Goal: Transaction & Acquisition: Purchase product/service

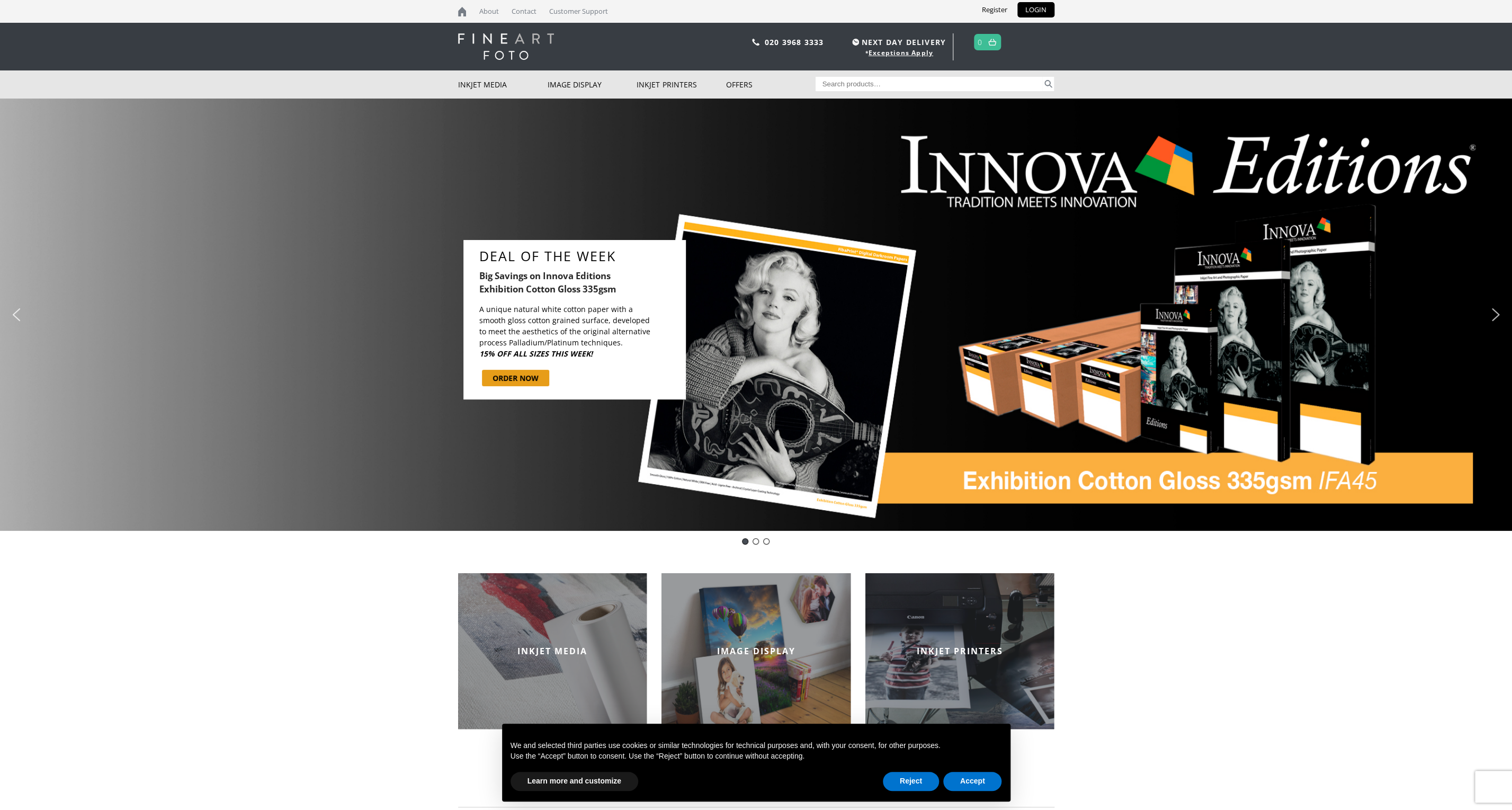
click at [1033, 6] on link "LOGIN" at bounding box center [1036, 9] width 37 height 15
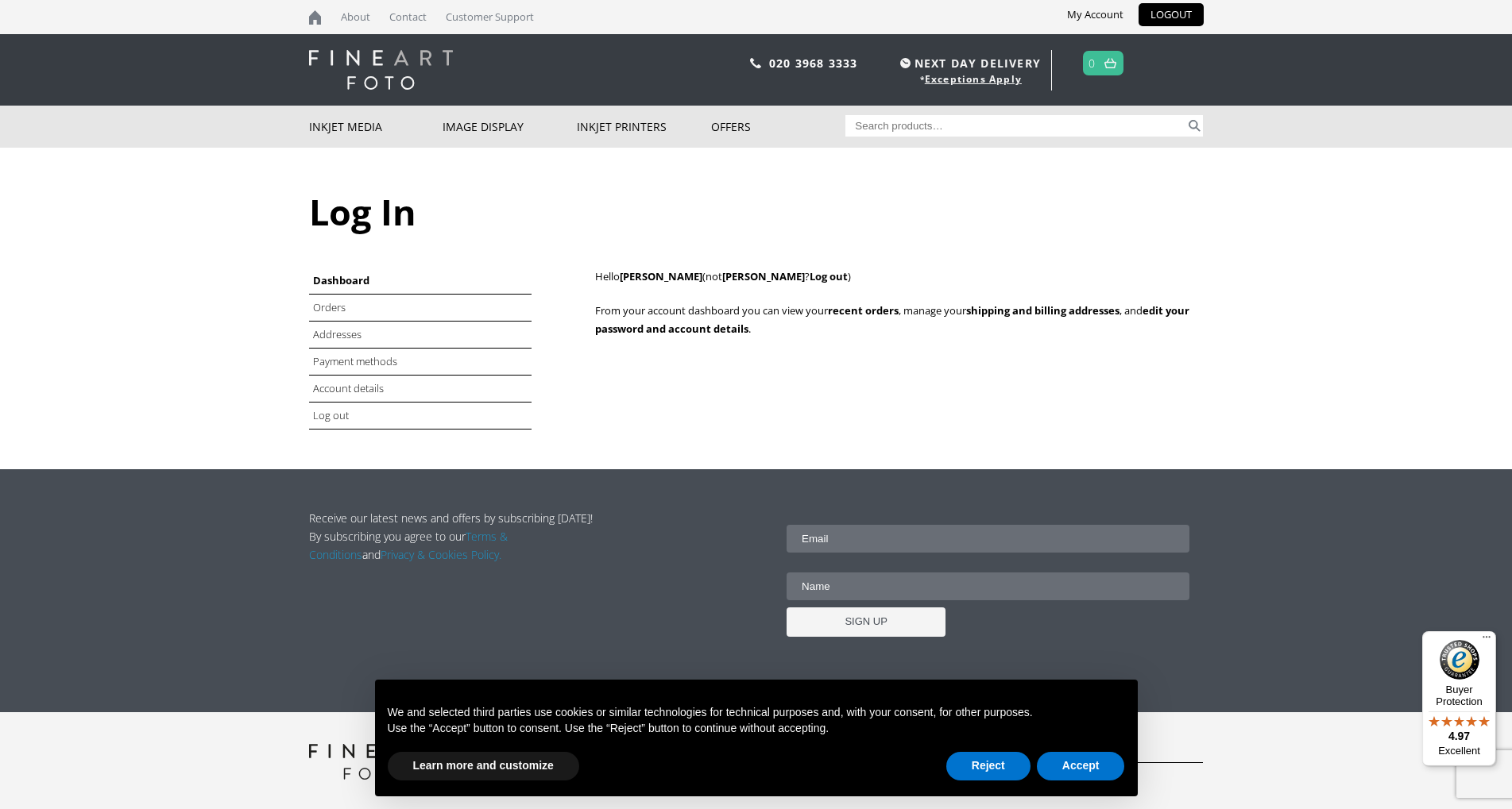
click at [877, 123] on input "Search for:" at bounding box center [1015, 125] width 340 height 21
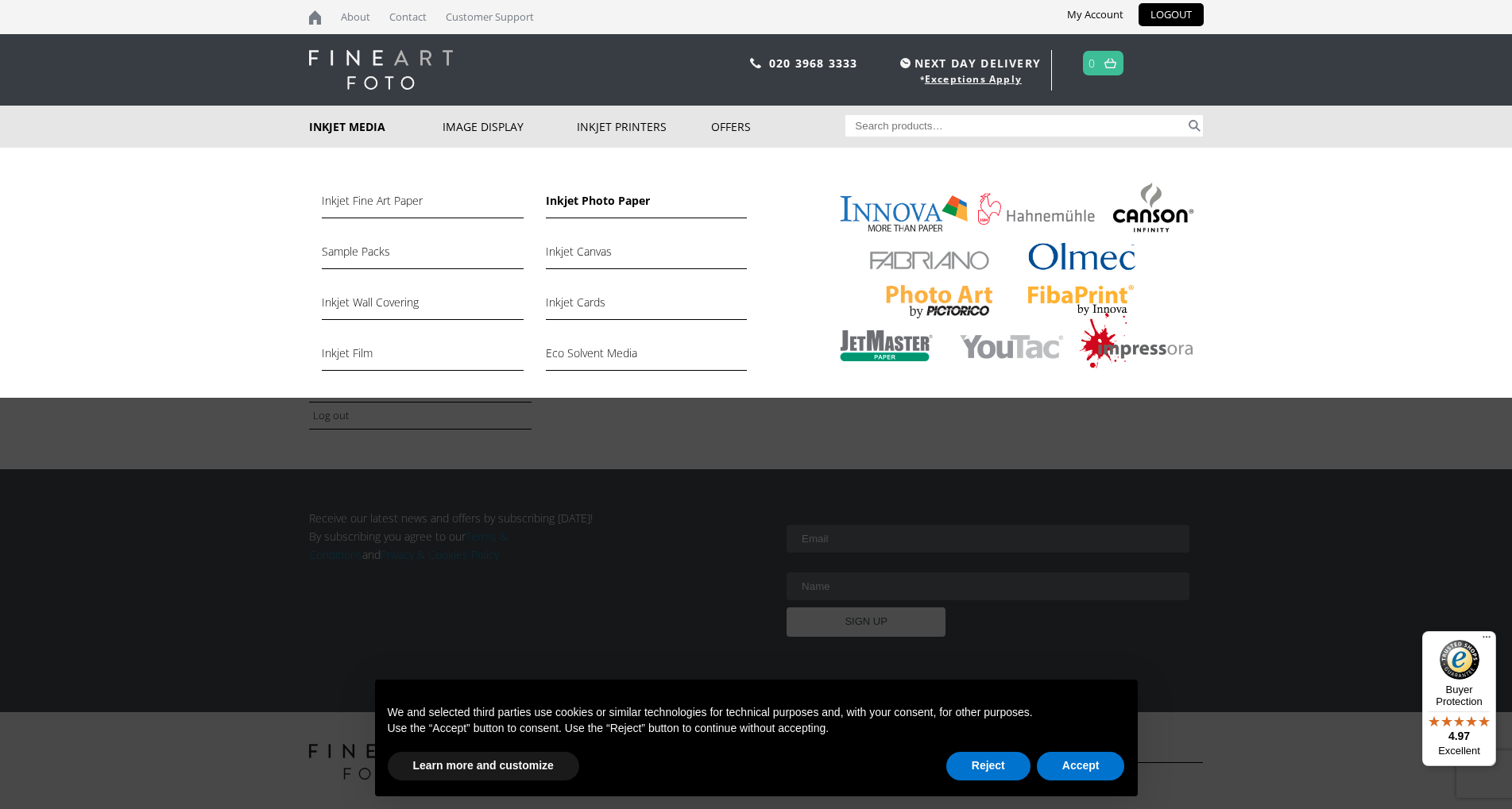
click at [572, 206] on link "Inkjet Photo Paper" at bounding box center [646, 204] width 201 height 27
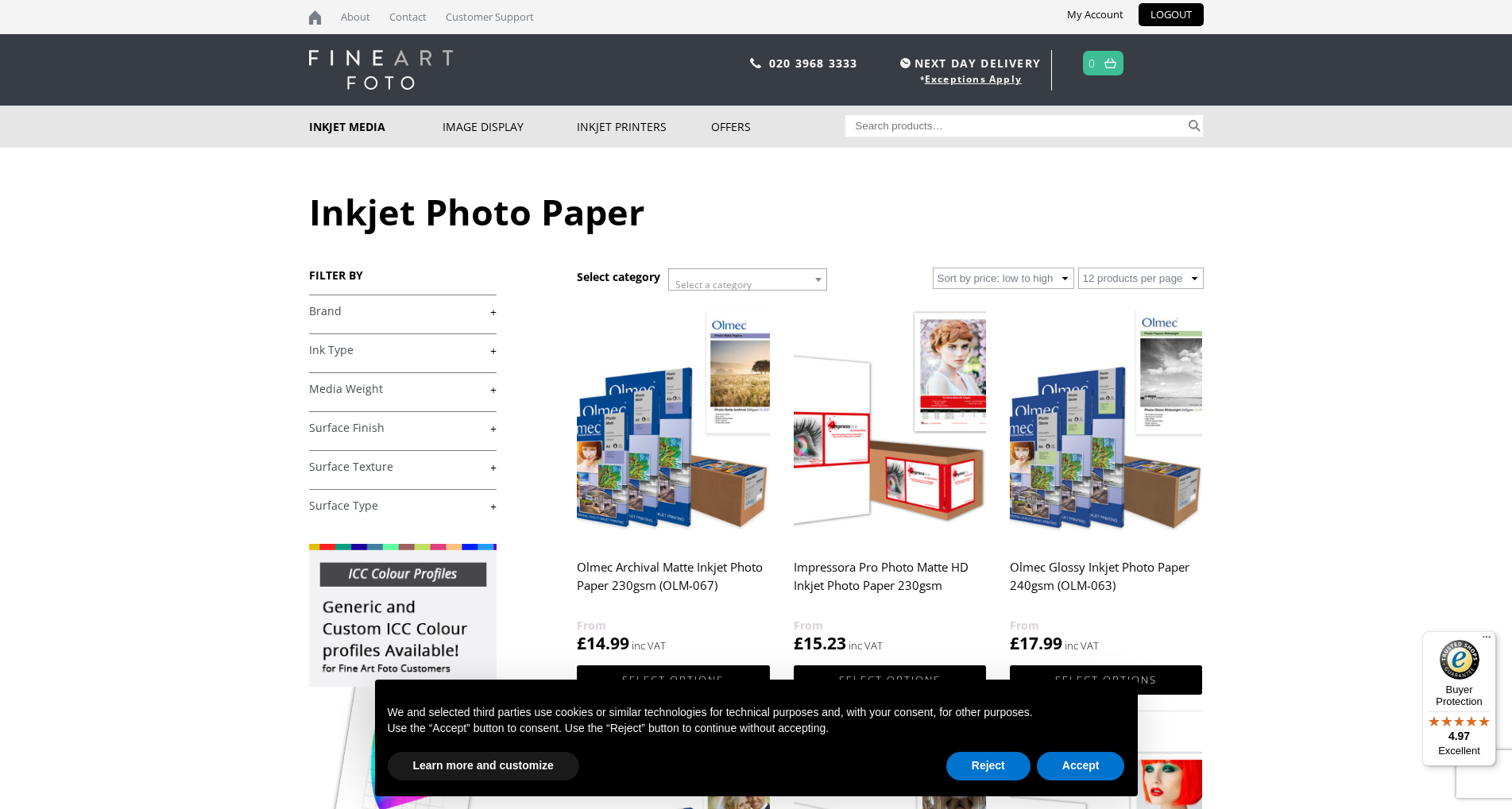
click at [705, 575] on h2 "Olmec Archival Matte Inkjet Photo Paper 230gsm (OLM-067)" at bounding box center [672, 584] width 192 height 63
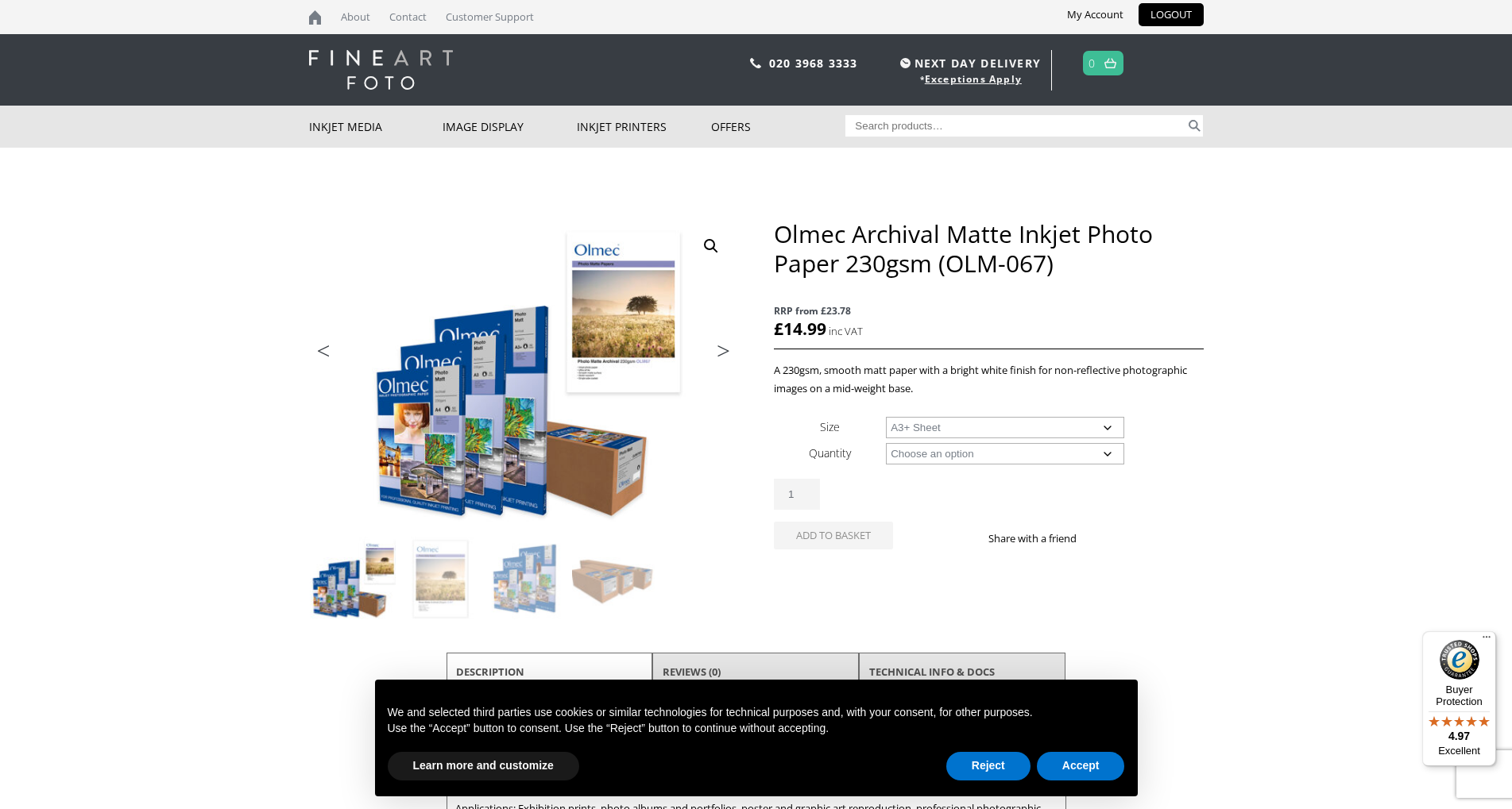
select select "a3-sheet-2"
click at [886, 443] on select "Choose an option 50 Sheets 100 Sheets" at bounding box center [1004, 453] width 238 height 21
select select "50-sheets"
select select "a3-sheet-2"
select select "50-sheets"
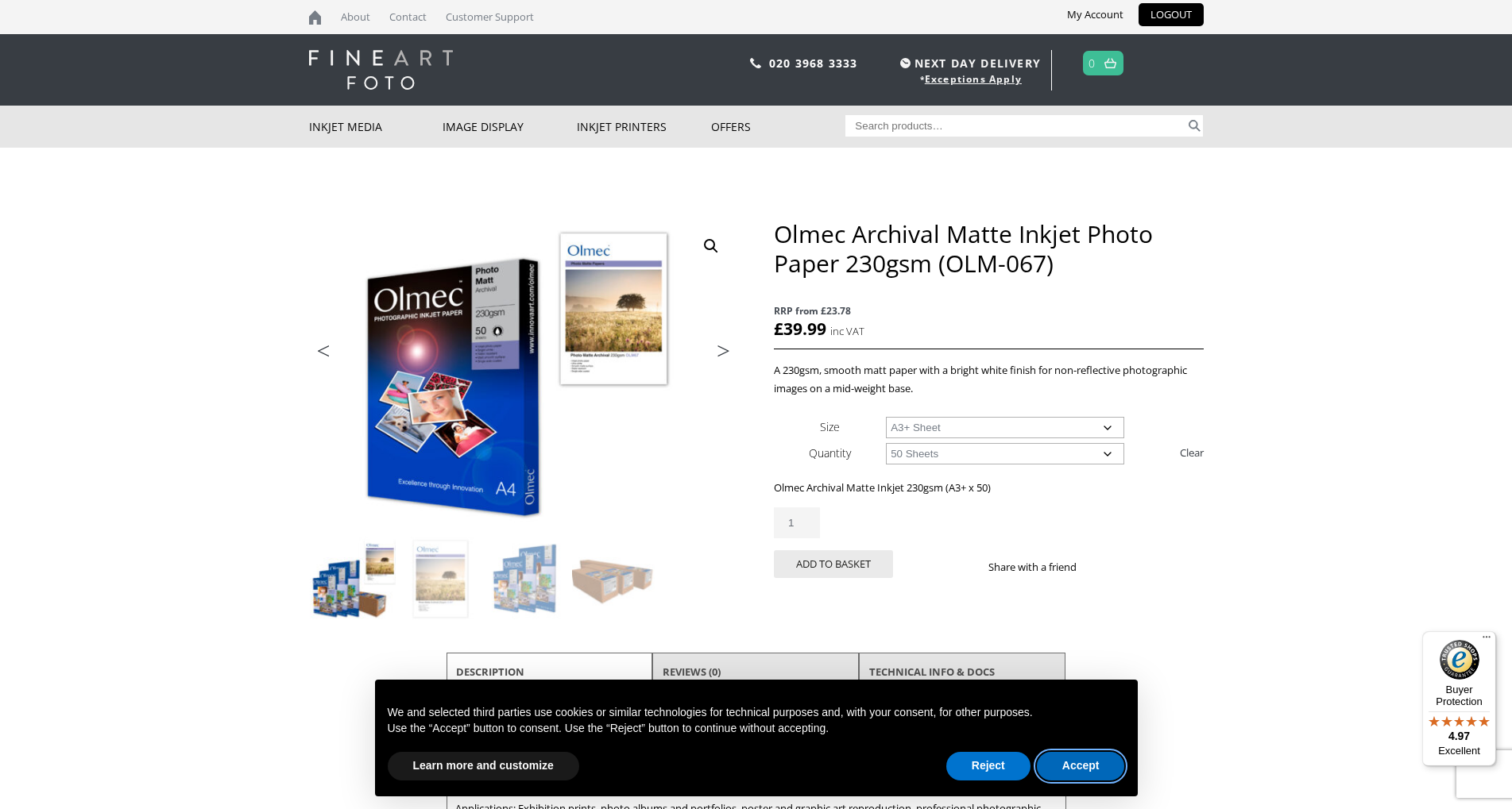
click at [1078, 769] on button "Accept" at bounding box center [1081, 766] width 88 height 28
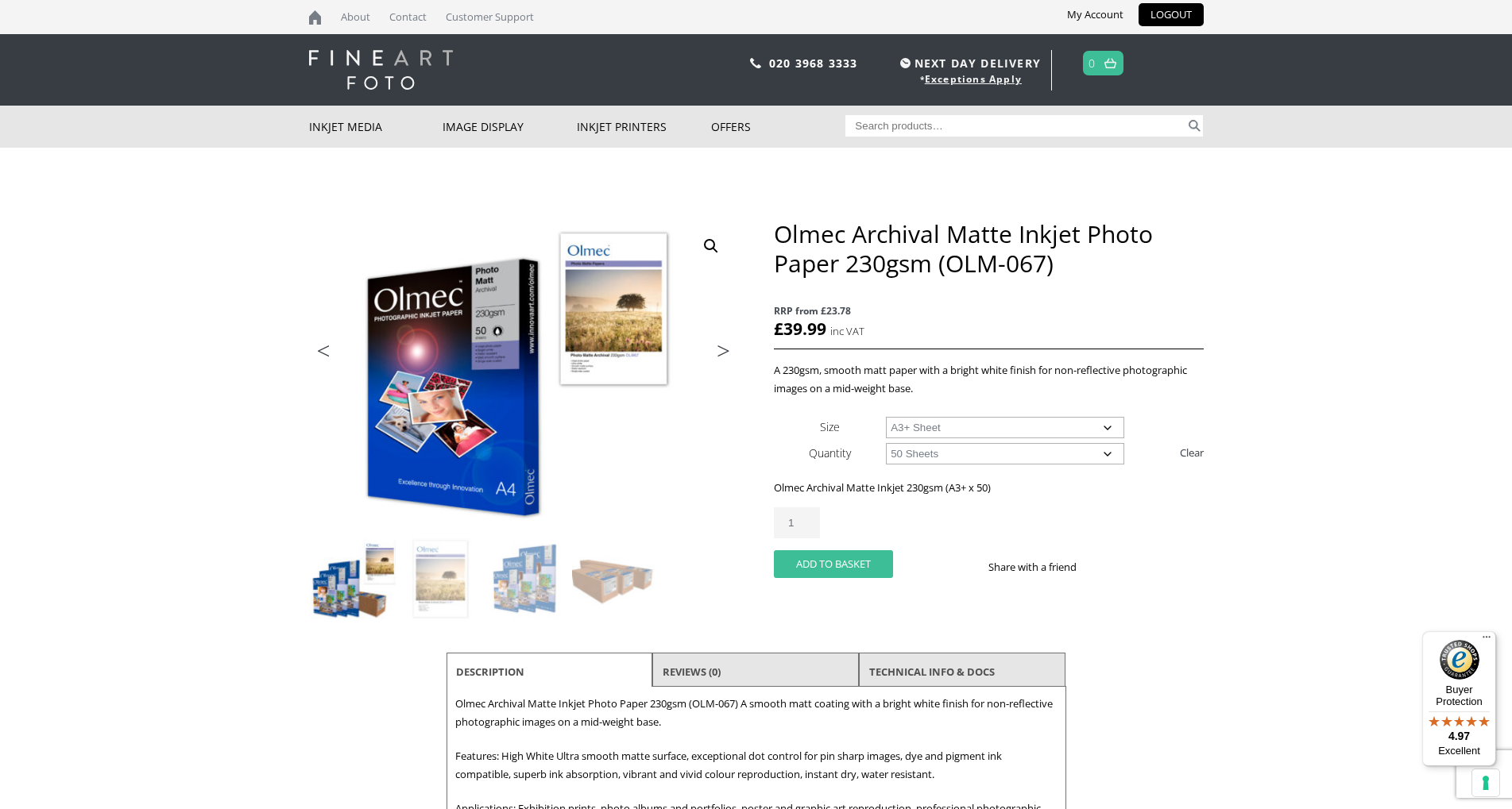
click at [845, 559] on button "Add to basket" at bounding box center [833, 564] width 120 height 28
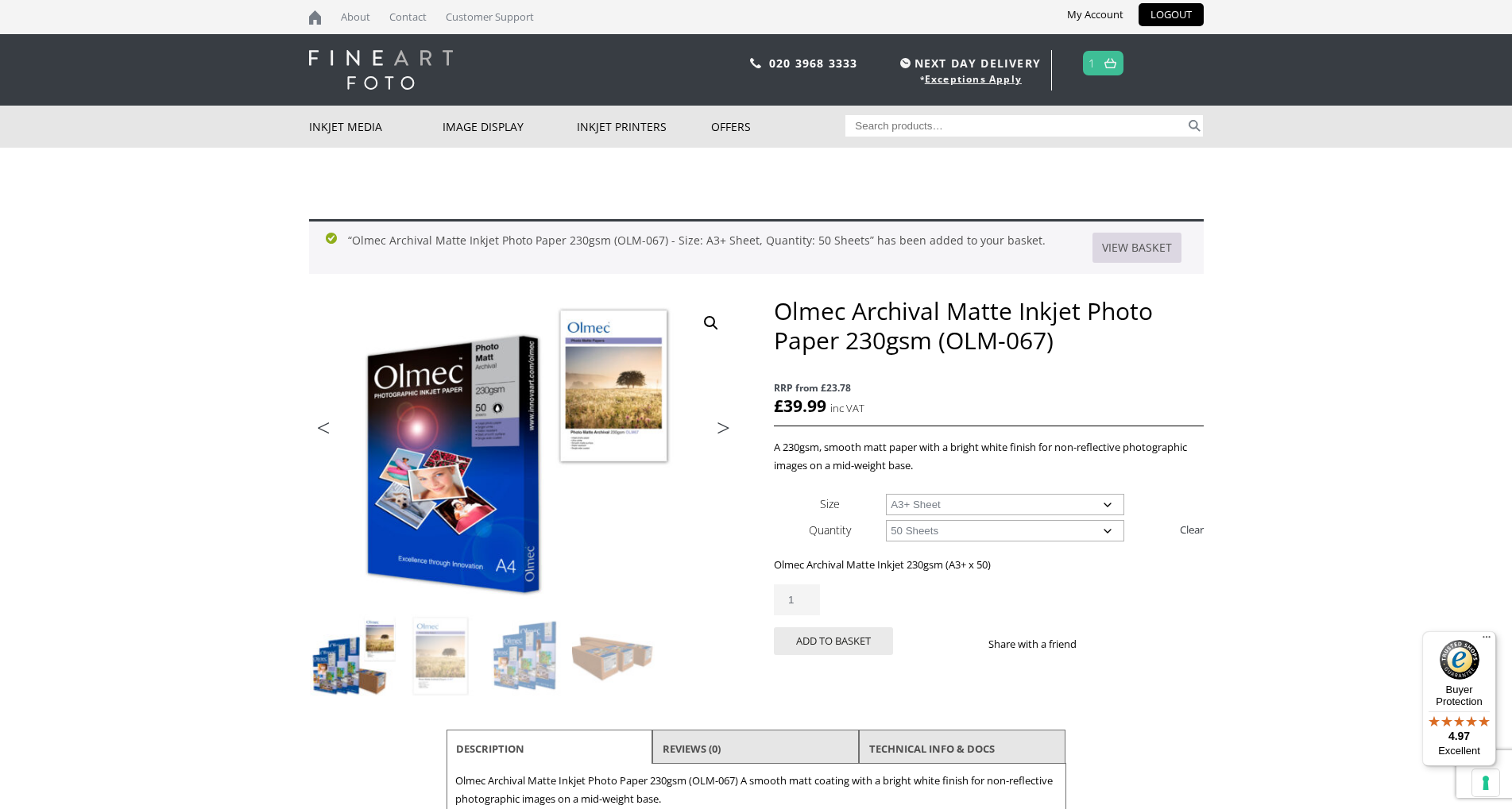
click at [1128, 250] on link "View basket" at bounding box center [1137, 247] width 89 height 30
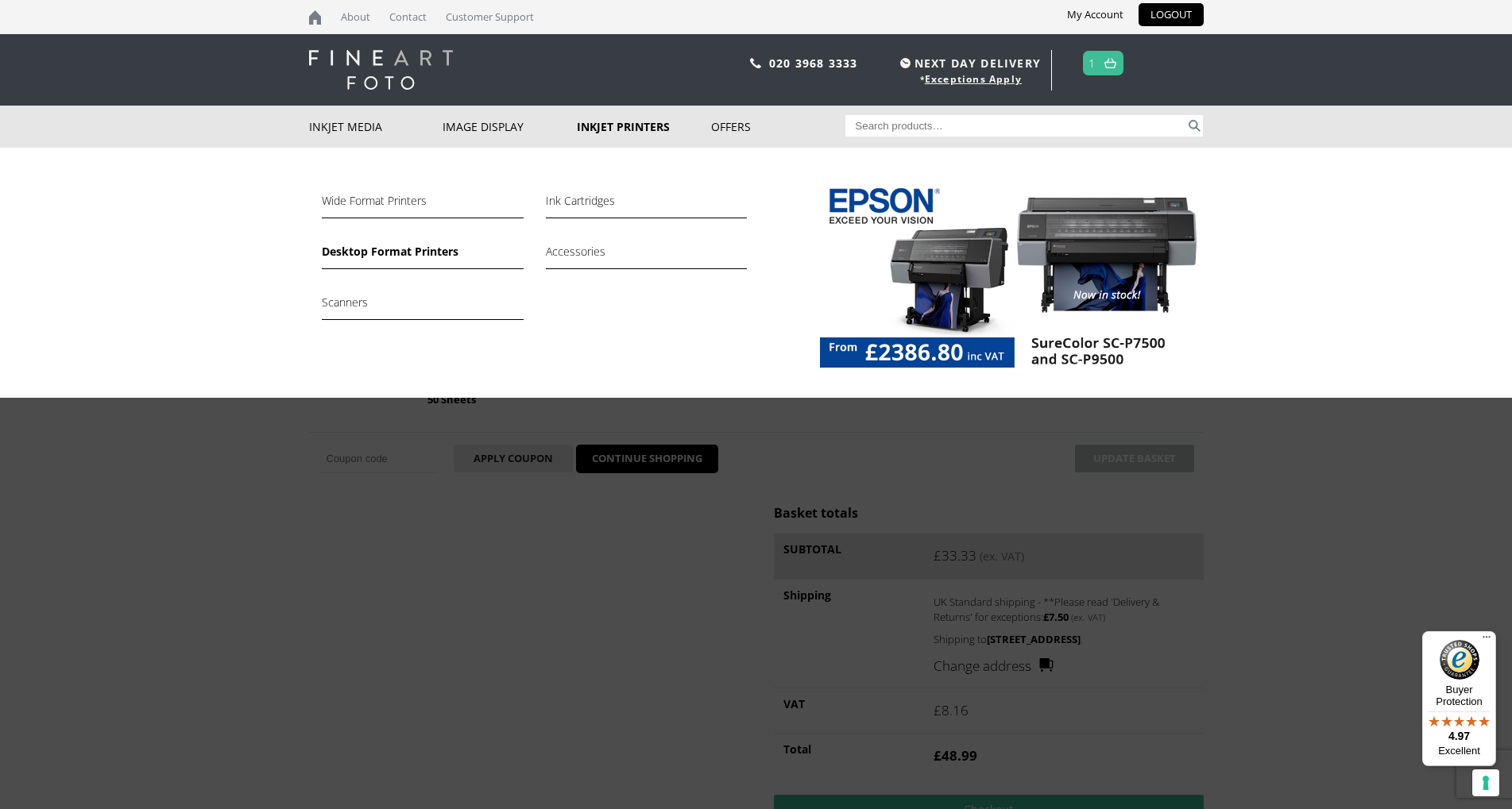
click at [404, 251] on link "Desktop Format Printers" at bounding box center [422, 255] width 201 height 27
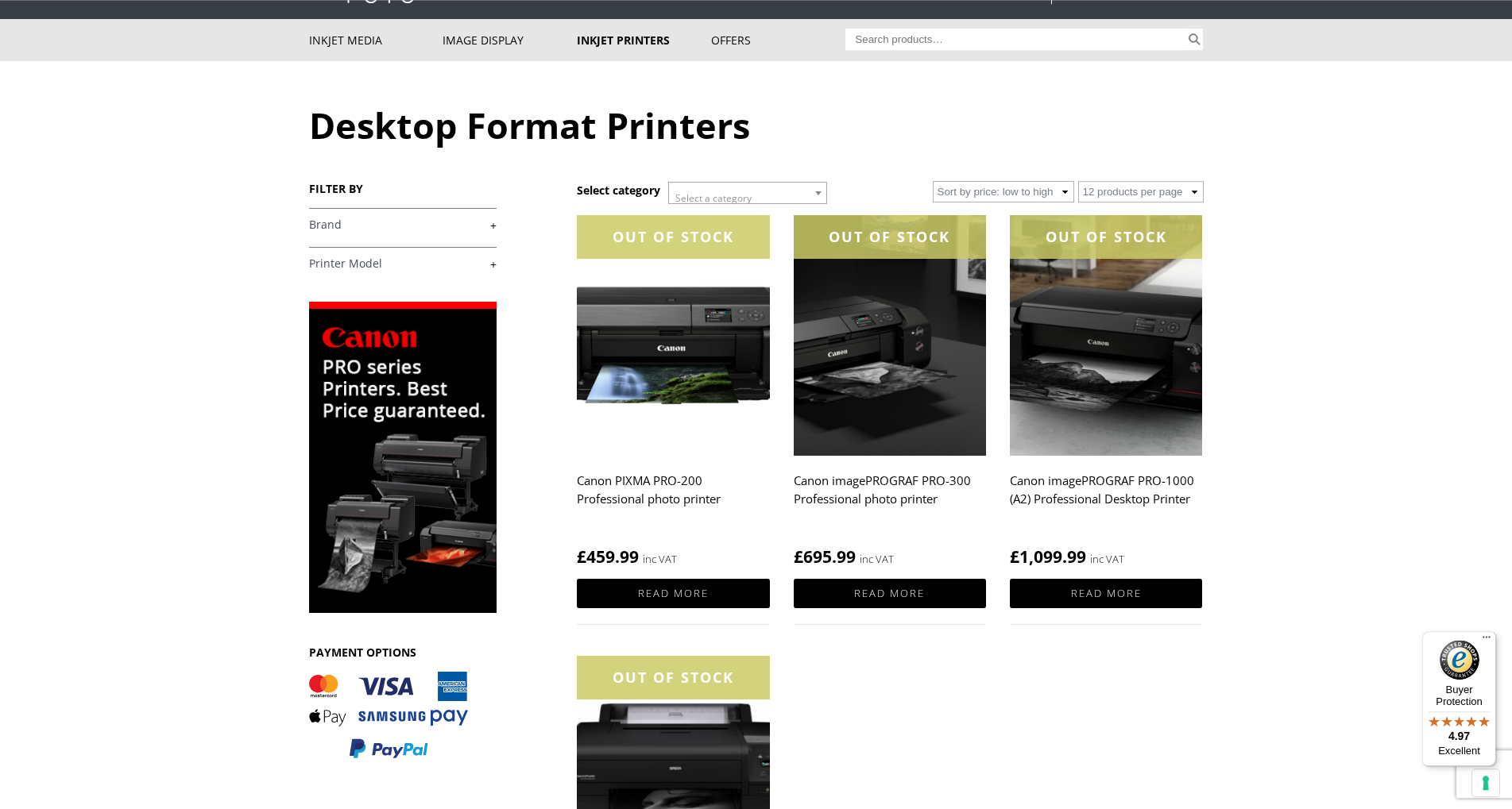
scroll to position [143, 0]
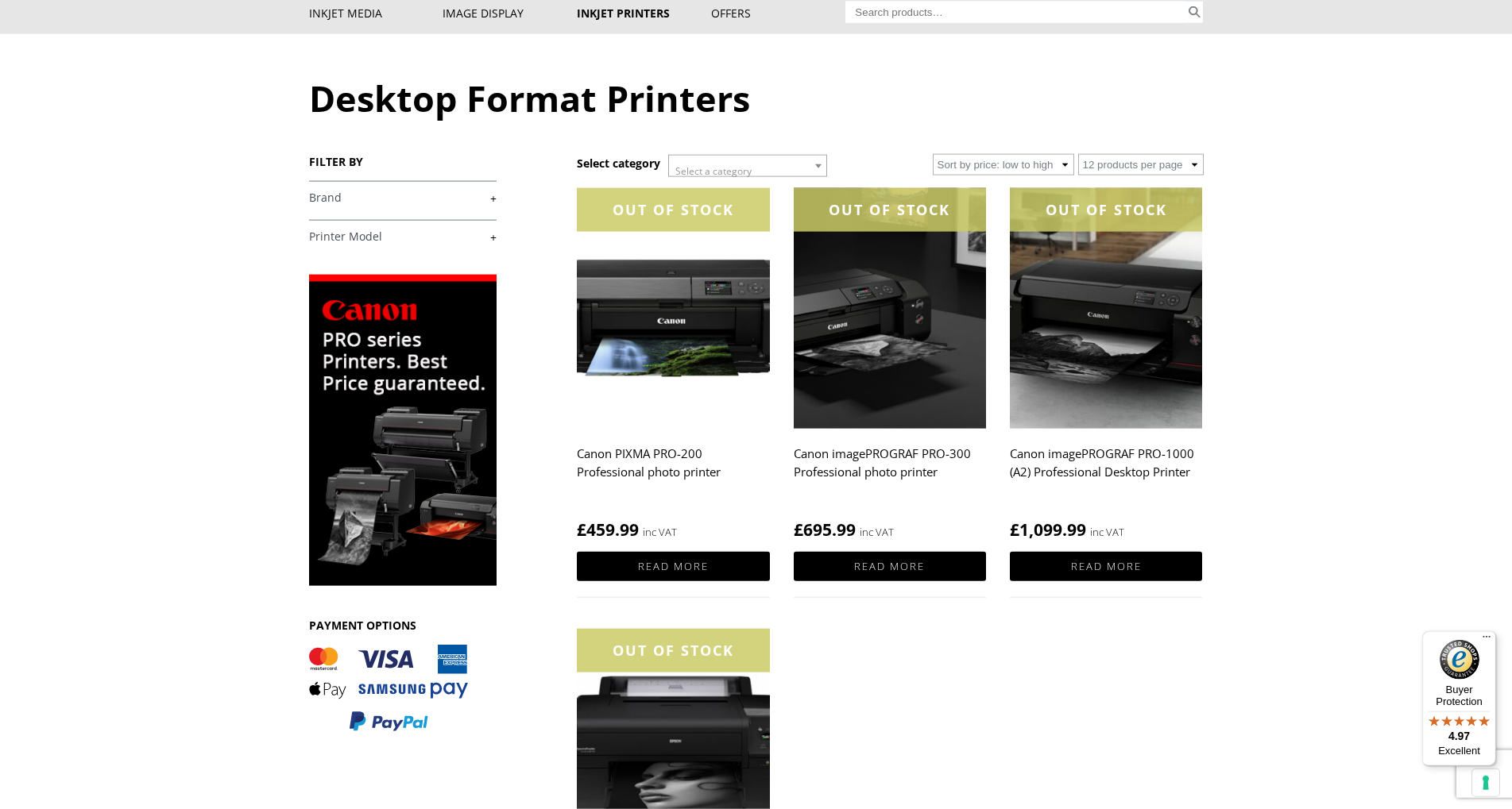
scroll to position [0, 0]
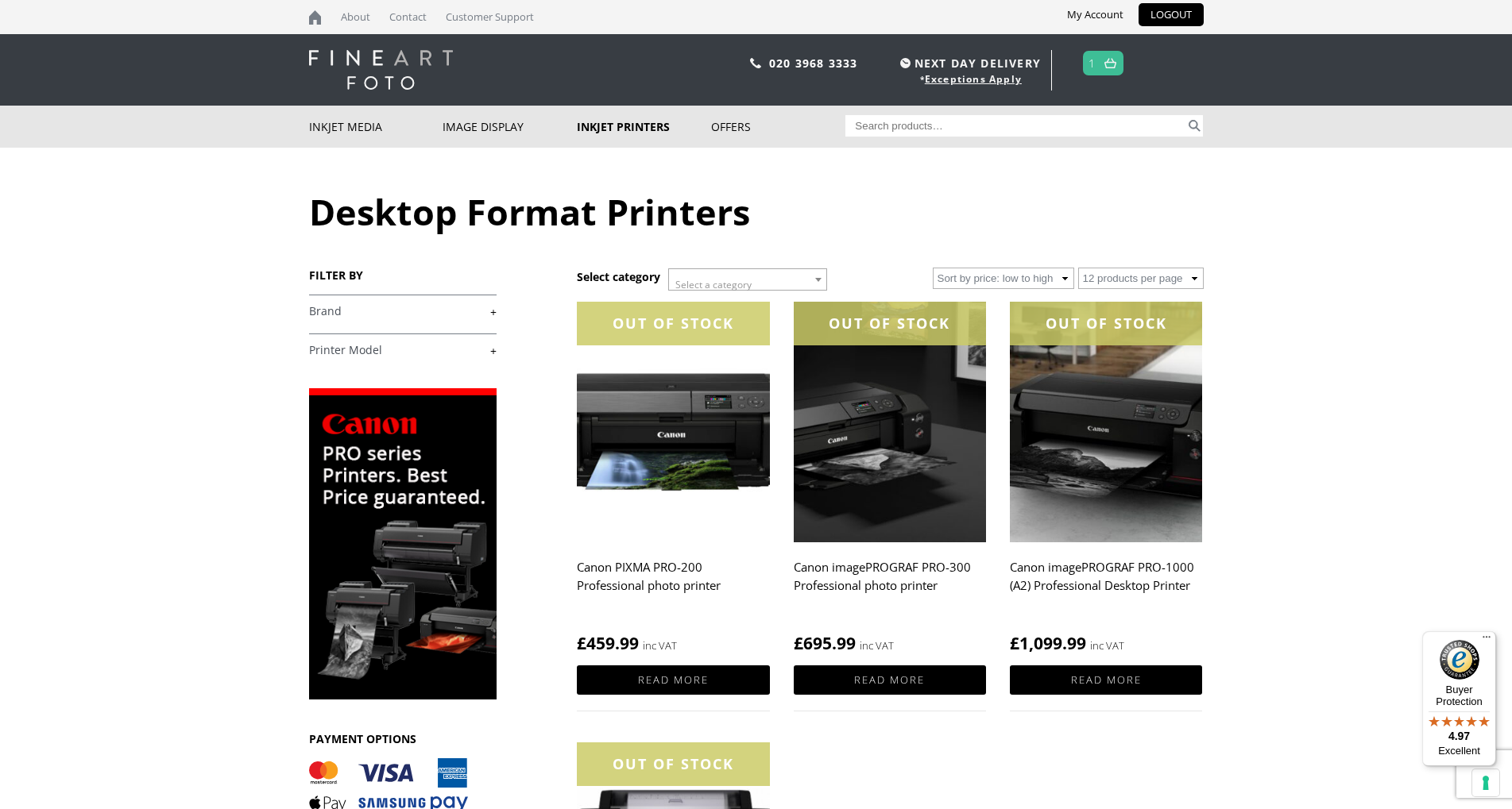
click at [1104, 67] on link at bounding box center [1110, 63] width 20 height 23
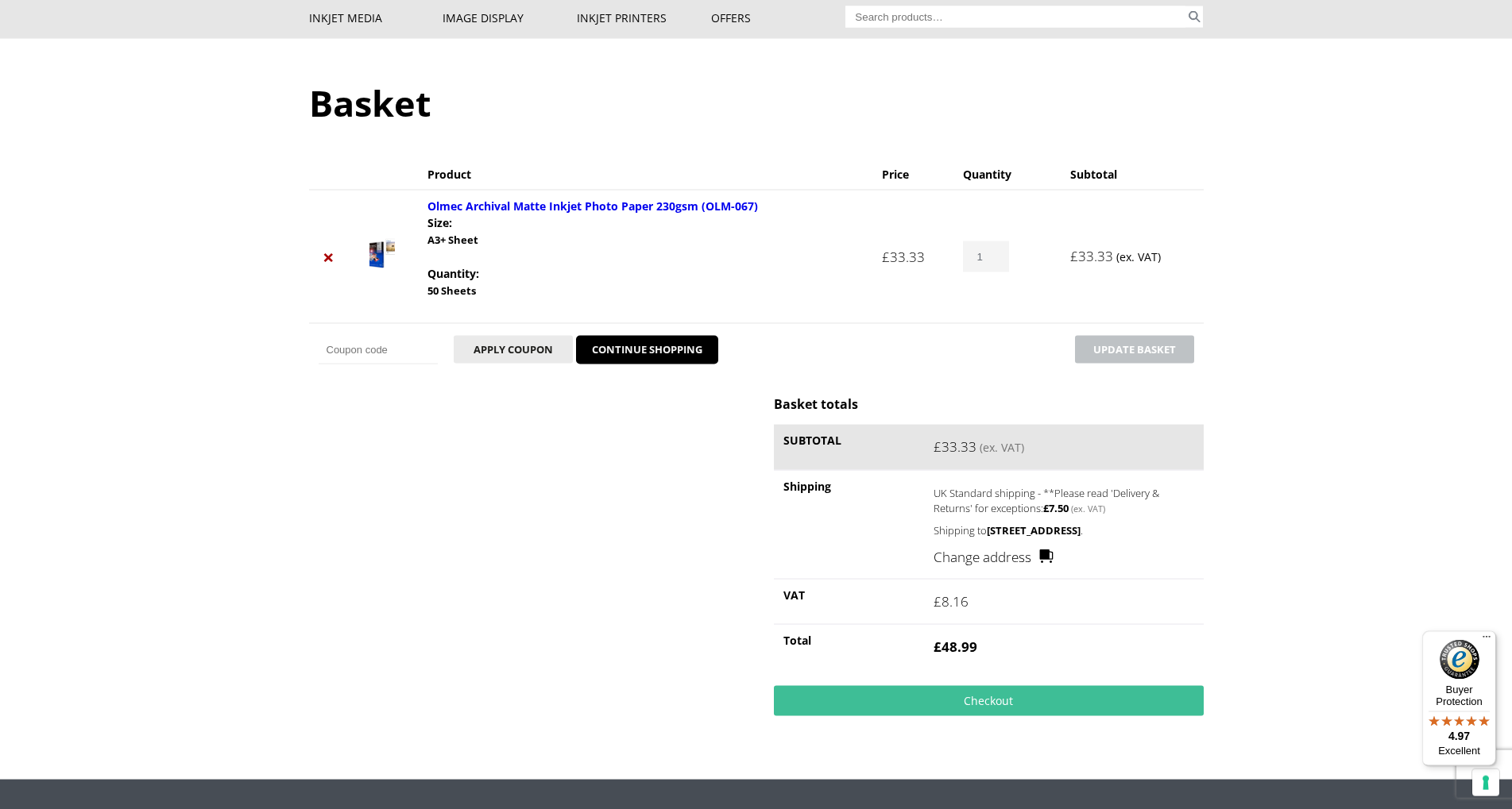
scroll to position [133, 0]
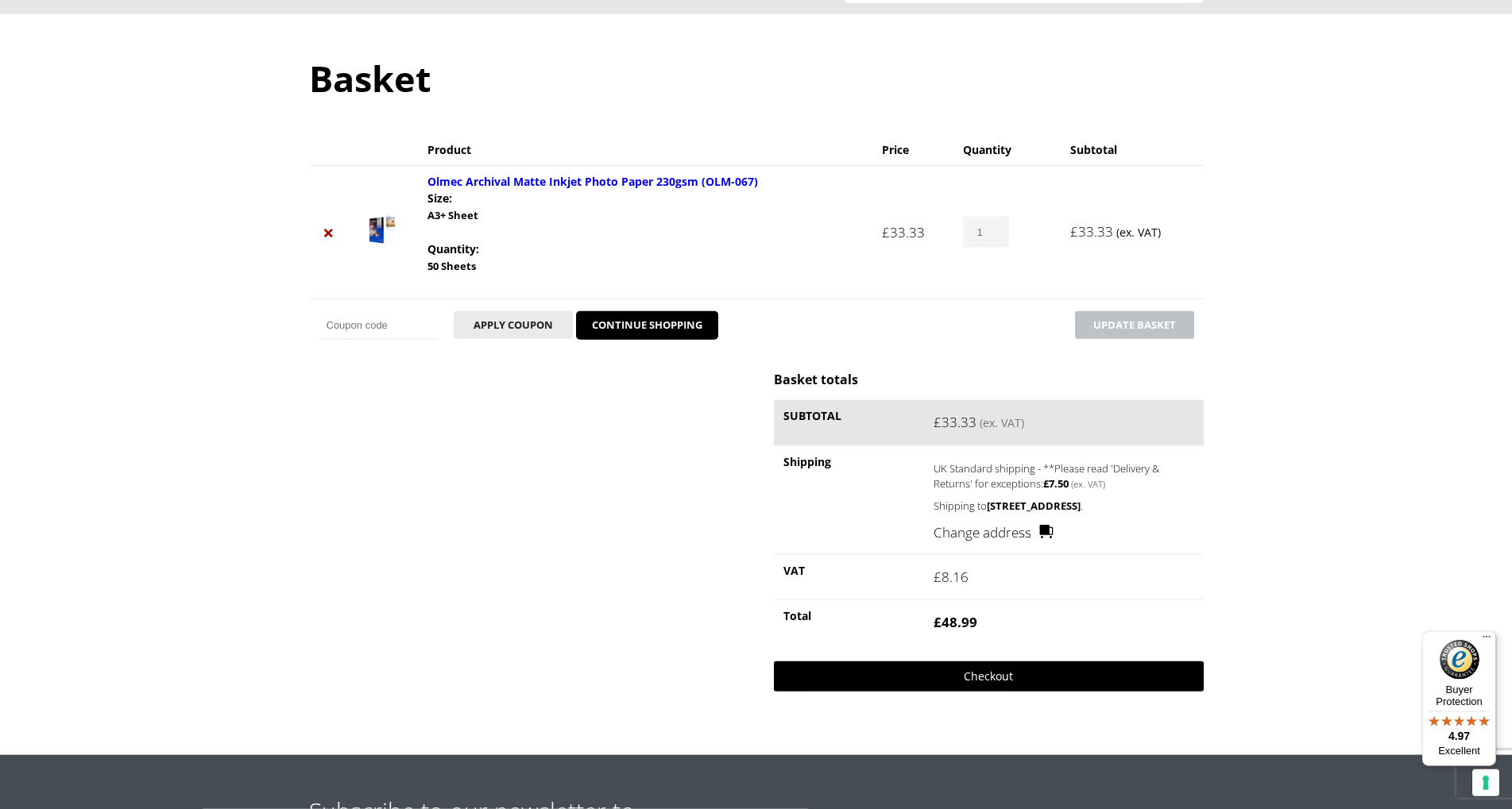
click at [990, 691] on link "Checkout" at bounding box center [988, 676] width 429 height 30
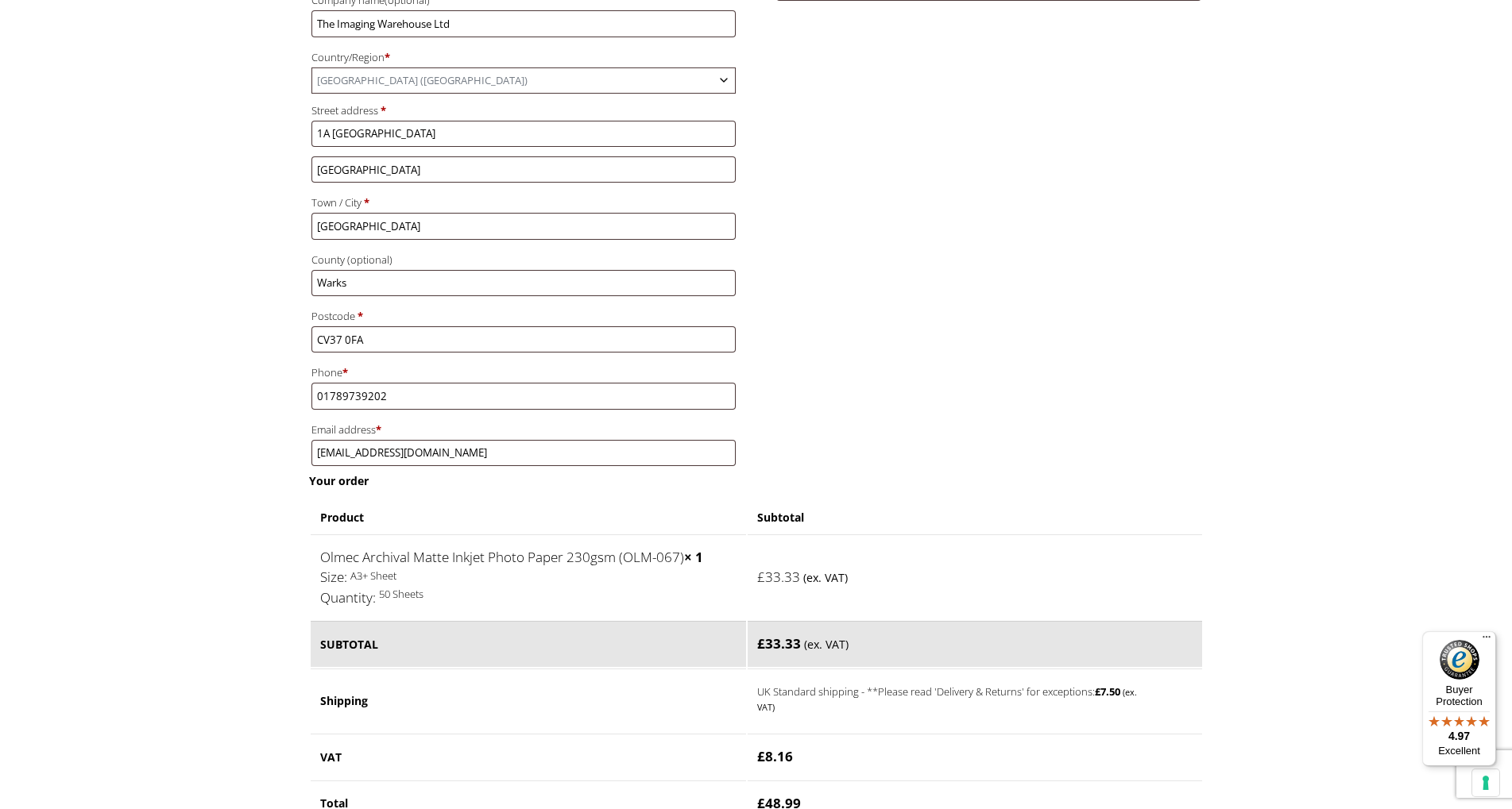
scroll to position [143, 0]
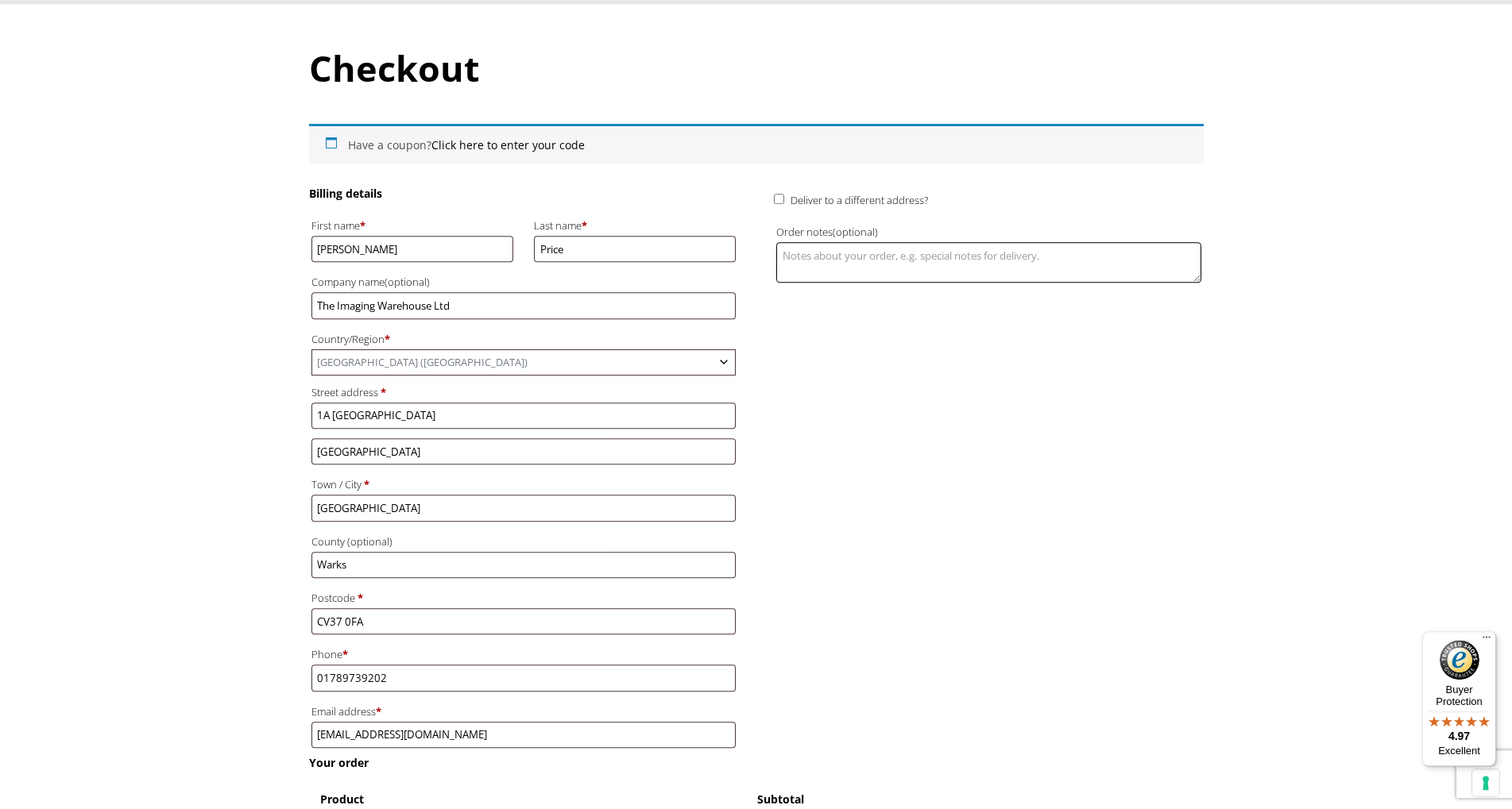
click at [823, 256] on textarea "Order notes (optional)" at bounding box center [988, 262] width 424 height 40
click at [784, 255] on textarea "13019" at bounding box center [988, 262] width 424 height 40
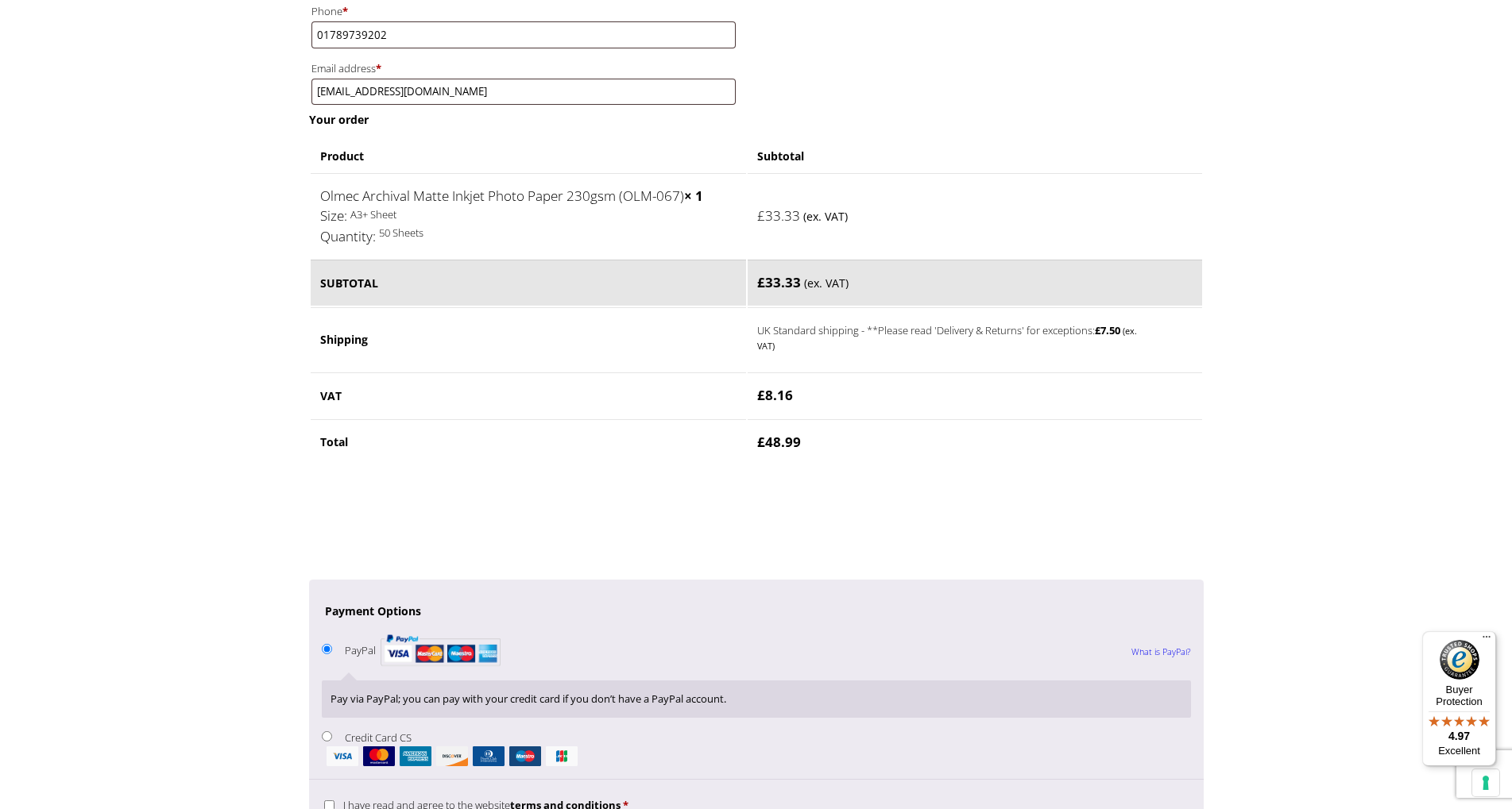
scroll to position [906, 0]
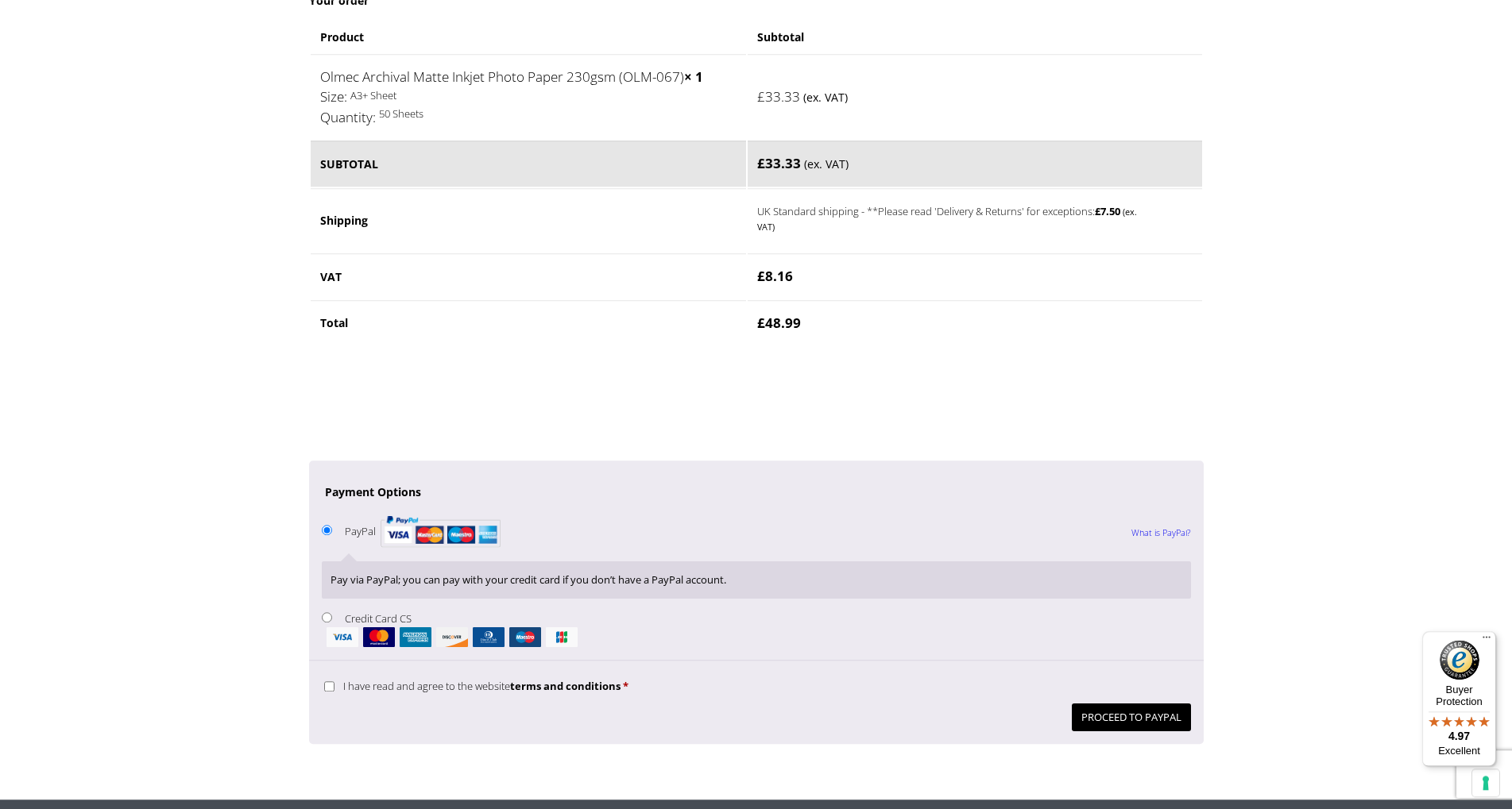
type textarea "PO 13019"
click at [329, 621] on input "Credit Card CS" at bounding box center [326, 617] width 10 height 10
radio input "true"
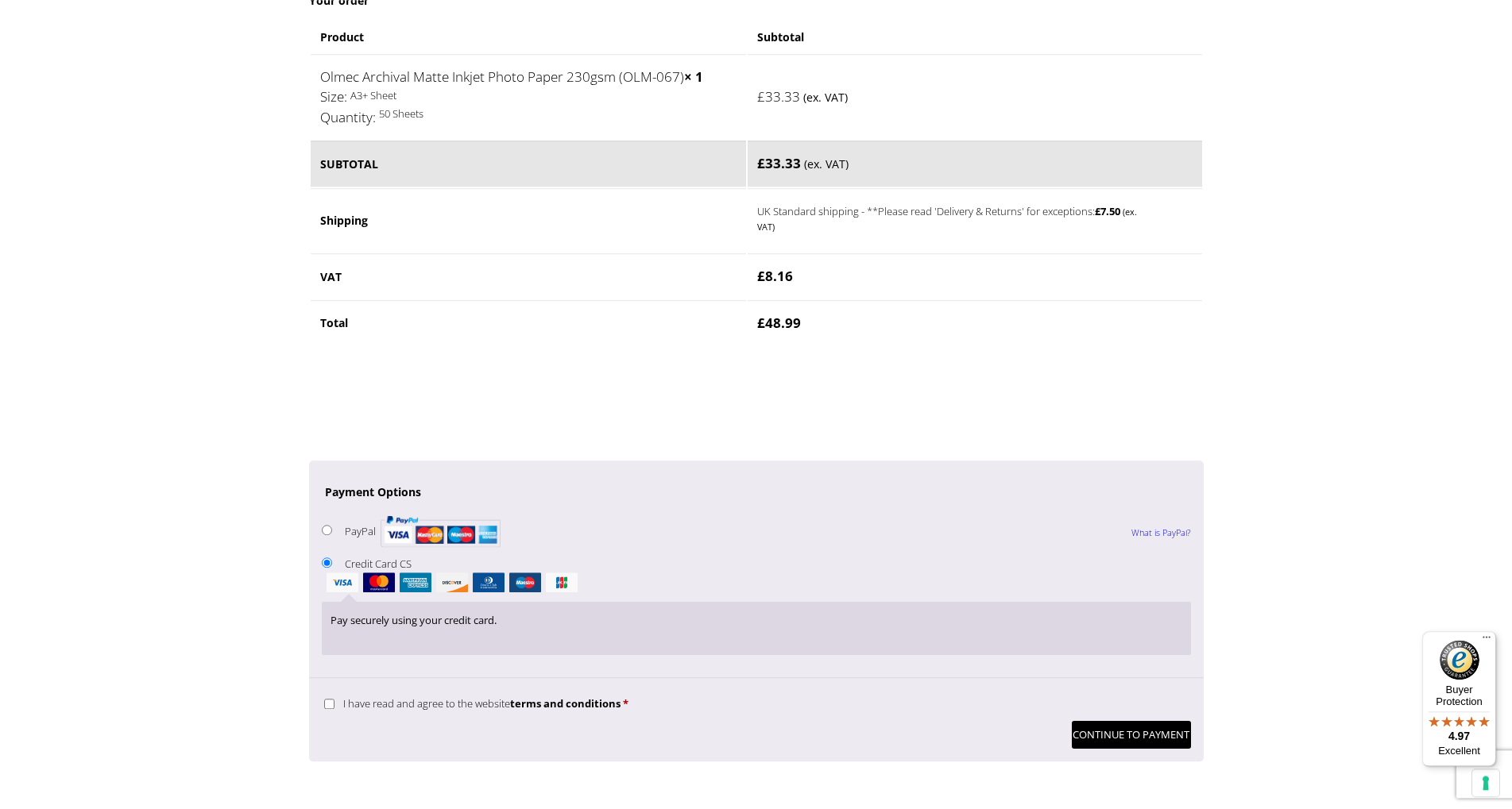
click at [328, 708] on input "I have read and agree to the website terms and conditions *" at bounding box center [328, 703] width 10 height 10
checkbox input "true"
click at [1125, 734] on button "Continue to Payment" at bounding box center [1131, 735] width 120 height 28
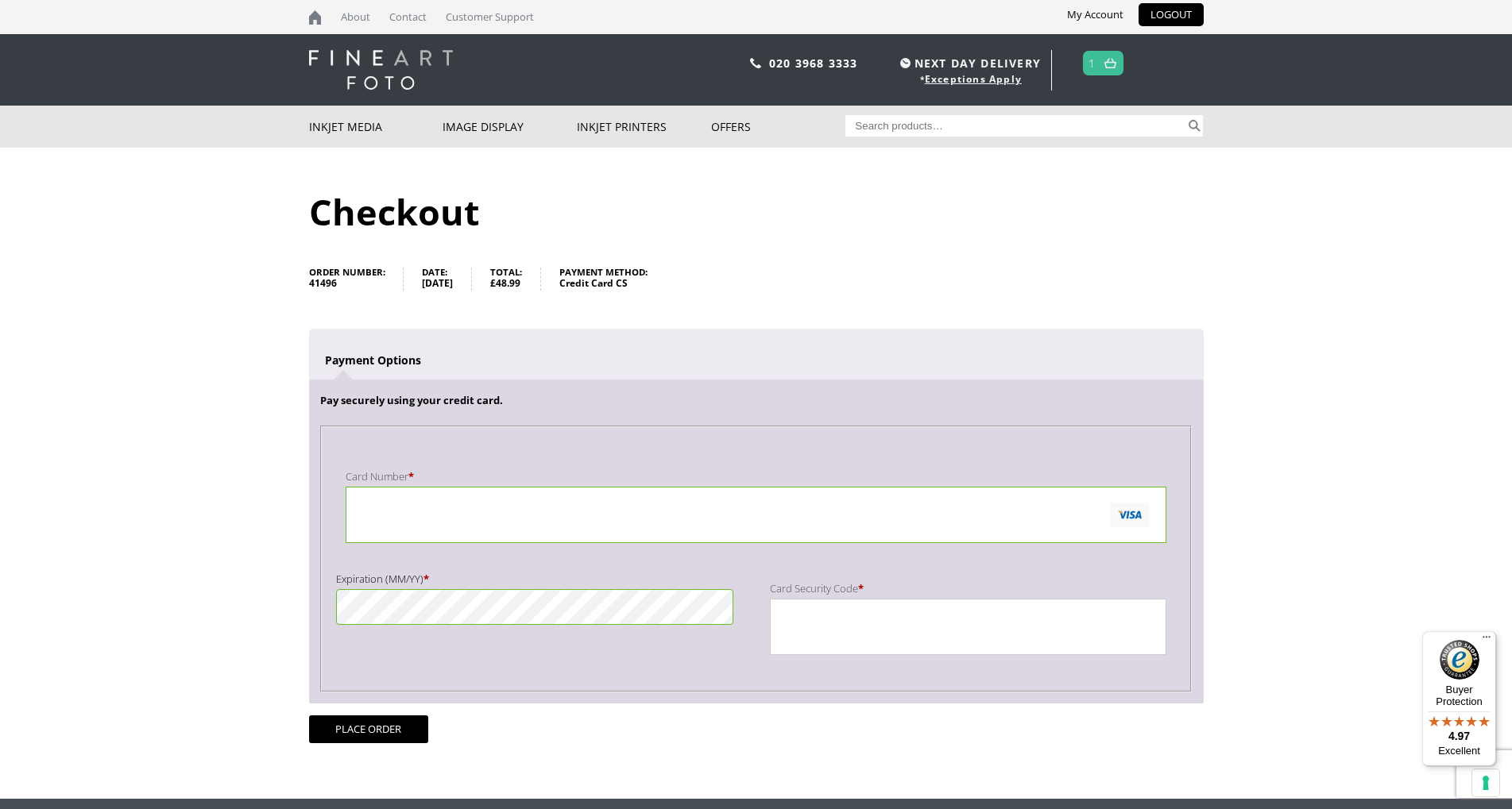
click at [886, 690] on fieldset "Payment Info Card Number * Expiration (MM/YY) * Card Security Code *" at bounding box center [755, 559] width 871 height 267
click at [387, 726] on button "Place order" at bounding box center [369, 729] width 120 height 28
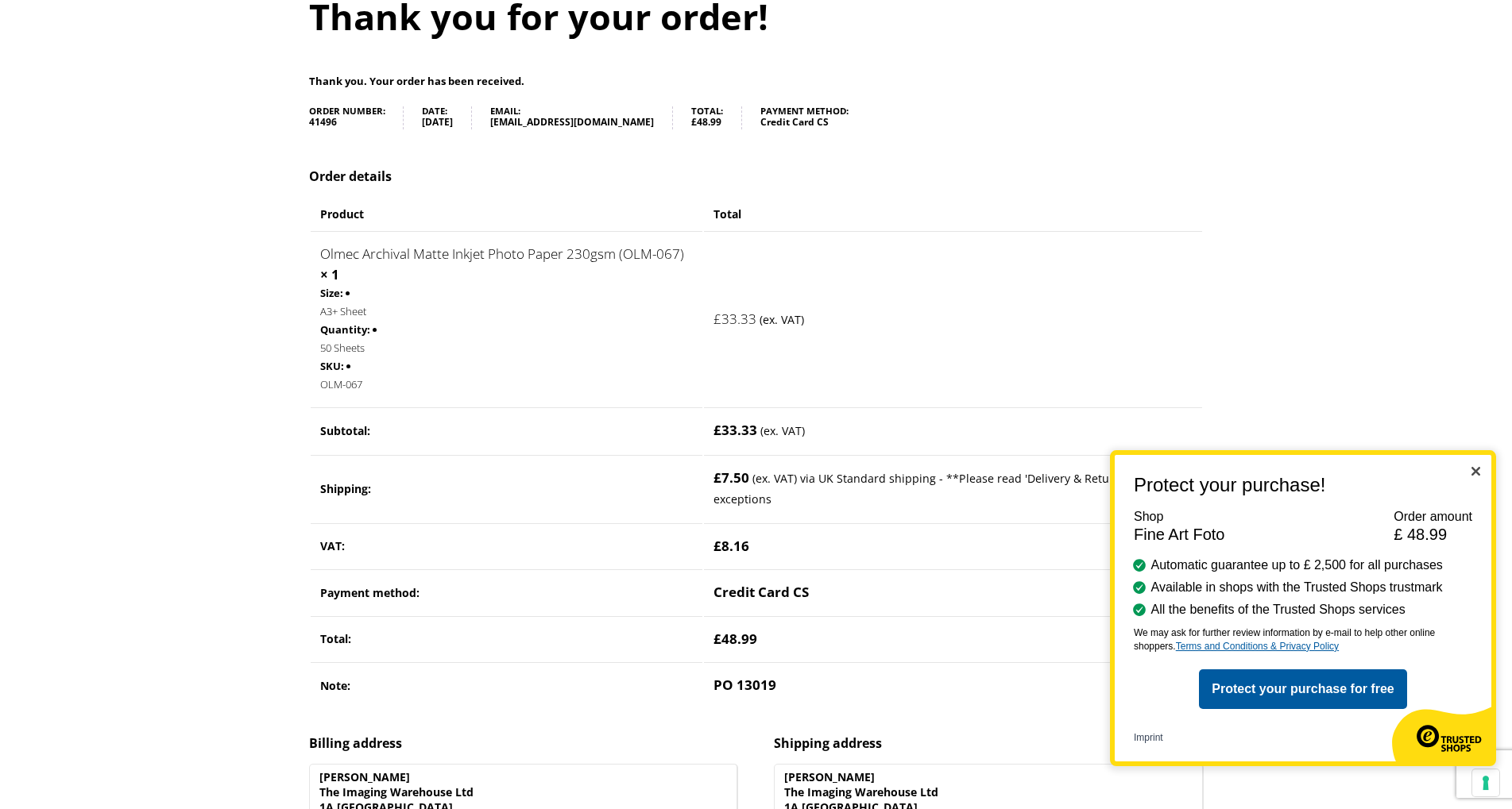
scroll to position [237, 0]
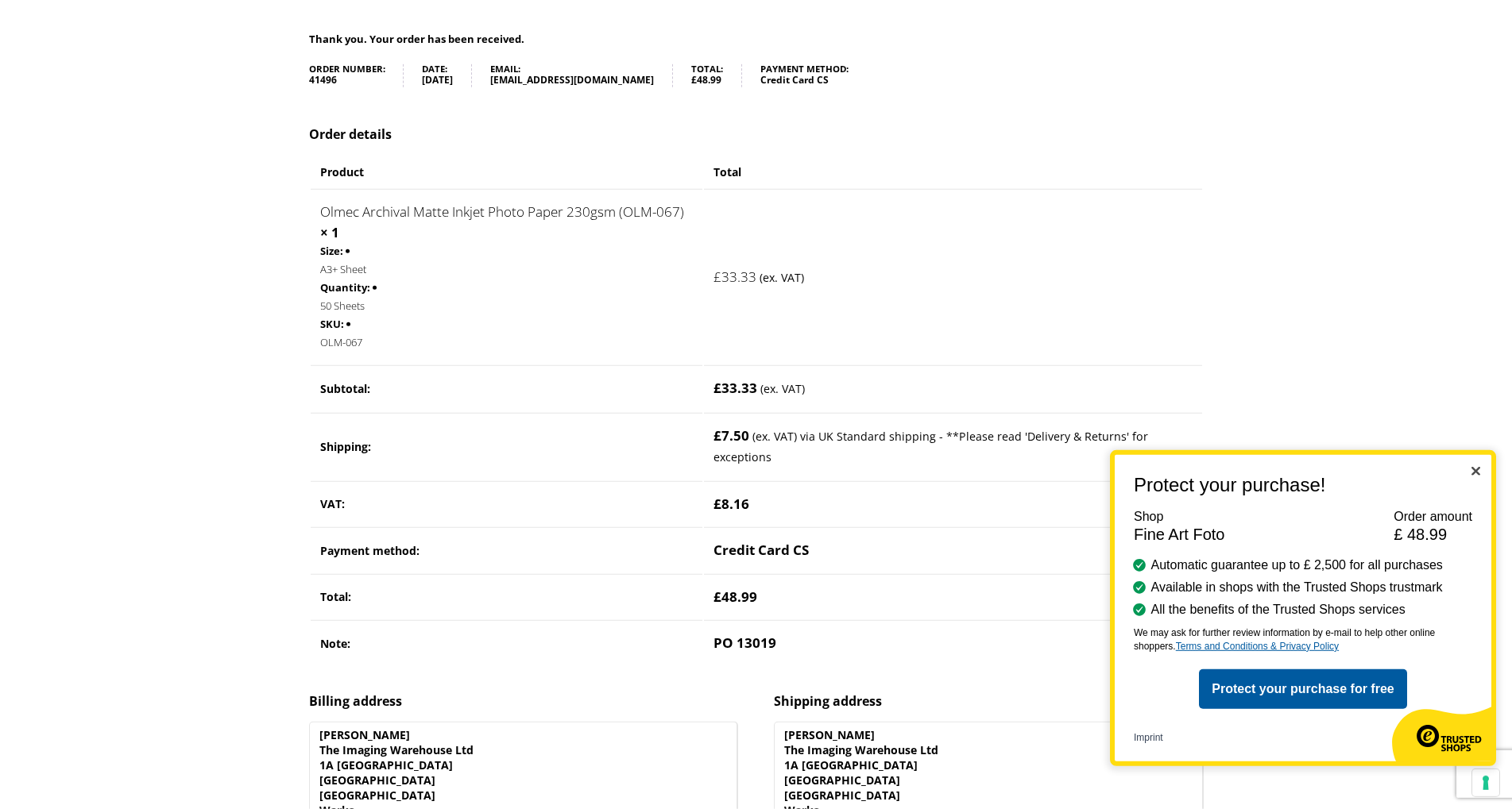
click at [1480, 468] on div "Protect your purchase! Shop Fine Art Foto Order amount £ 48.99 Automatic guaran…" at bounding box center [1303, 609] width 386 height 316
click at [1477, 469] on img "Close" at bounding box center [1476, 472] width 9 height 9
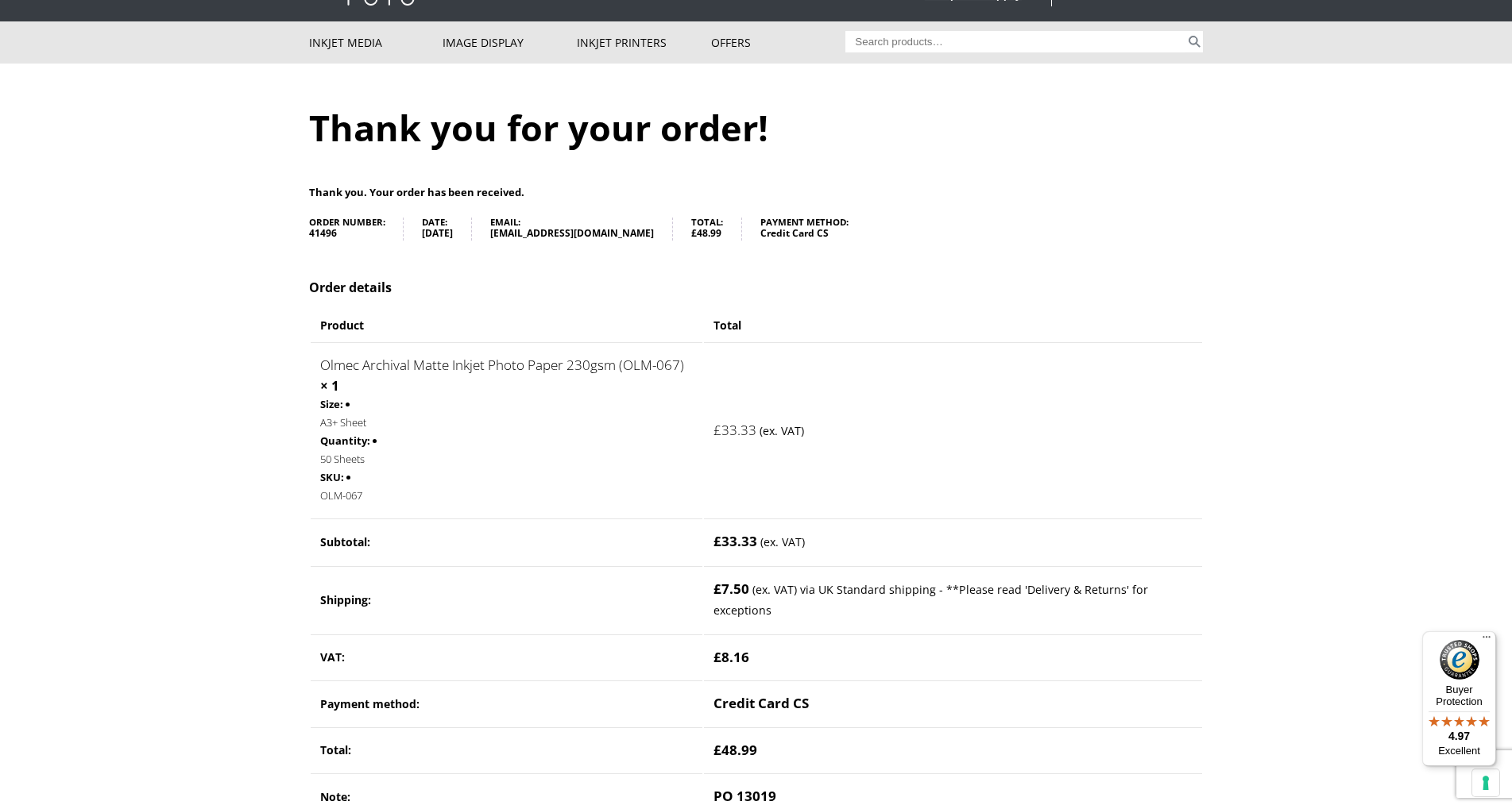
scroll to position [0, 0]
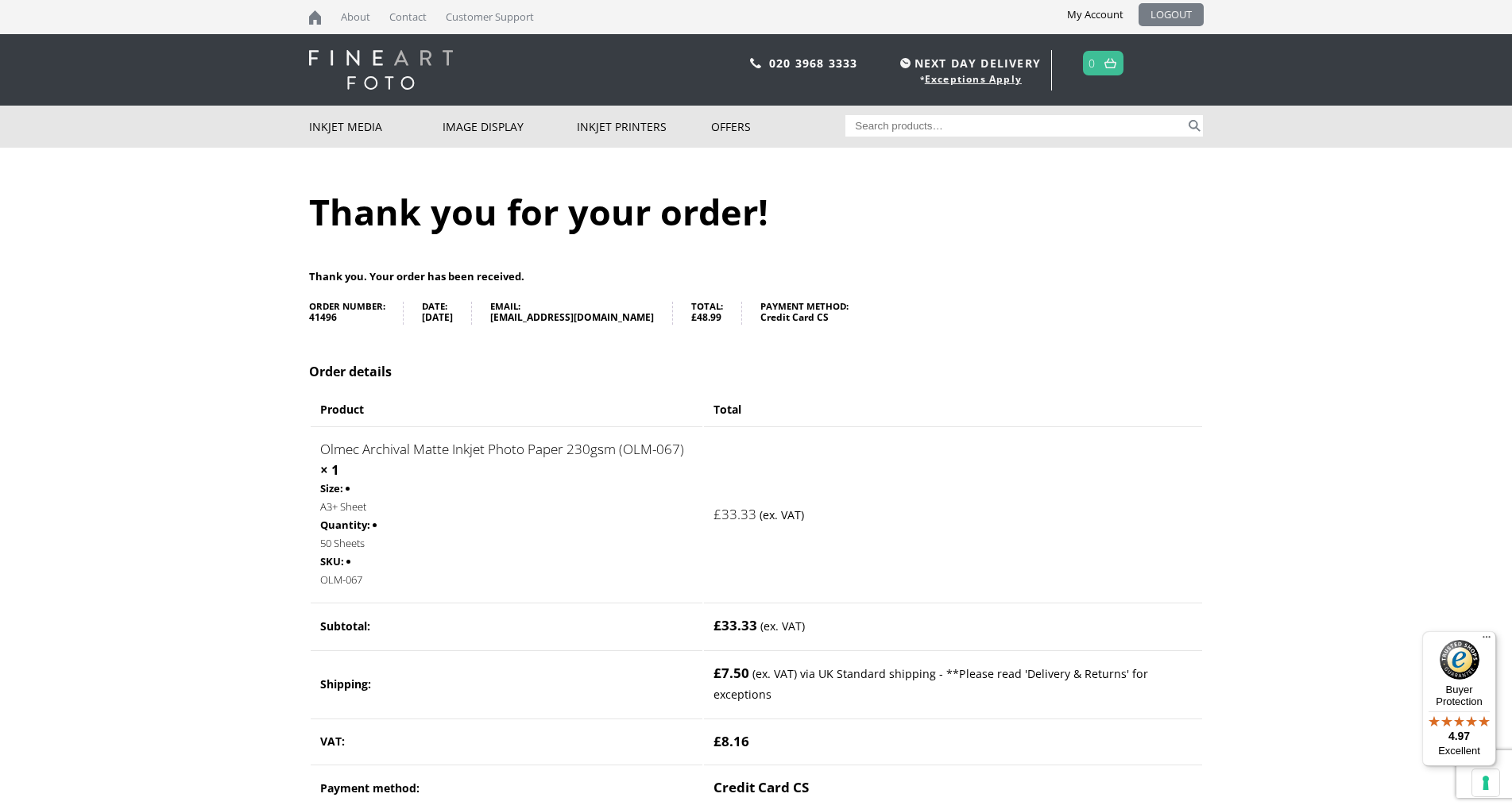
click at [1163, 15] on link "LOGOUT" at bounding box center [1171, 14] width 65 height 23
